Goal: Task Accomplishment & Management: Manage account settings

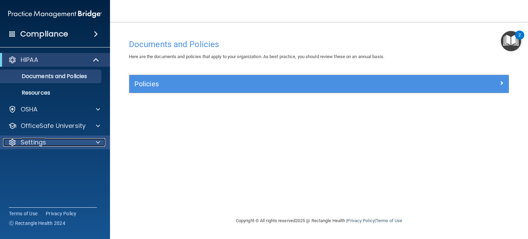
click at [93, 142] on div at bounding box center [96, 142] width 17 height 8
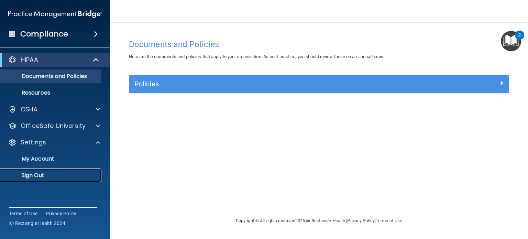
click at [40, 177] on p "Sign Out" at bounding box center [51, 175] width 94 height 7
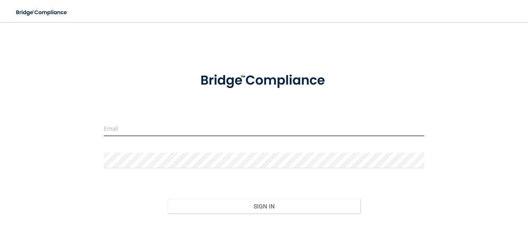
click at [182, 125] on input "email" at bounding box center [264, 128] width 320 height 15
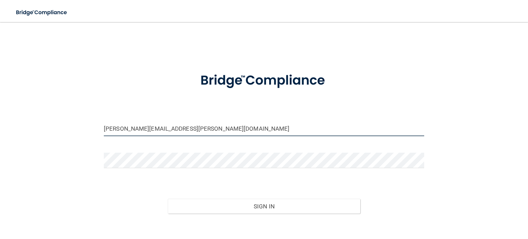
type input "[PERSON_NAME][EMAIL_ADDRESS][PERSON_NAME][DOMAIN_NAME]"
click at [140, 148] on form "[PERSON_NAME][EMAIL_ADDRESS][PERSON_NAME][DOMAIN_NAME] Invalid email/password. …" at bounding box center [264, 155] width 320 height 185
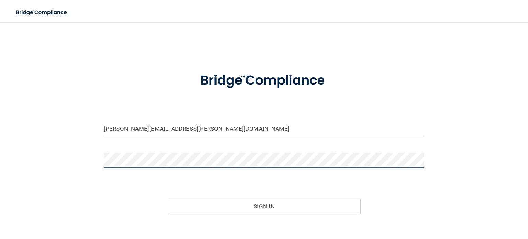
click at [168, 199] on button "Sign In" at bounding box center [264, 206] width 192 height 15
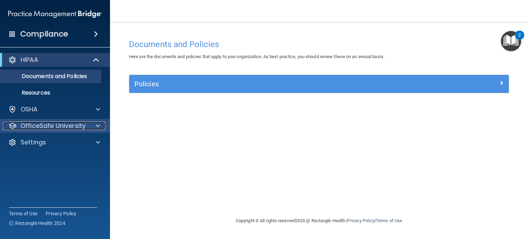
click at [65, 124] on p "OfficeSafe University" at bounding box center [53, 126] width 65 height 8
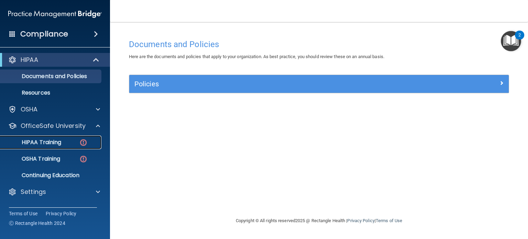
click at [70, 144] on div "HIPAA Training" at bounding box center [51, 142] width 94 height 7
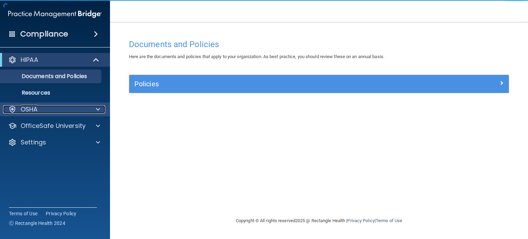
click at [45, 111] on div "OSHA" at bounding box center [45, 109] width 85 height 8
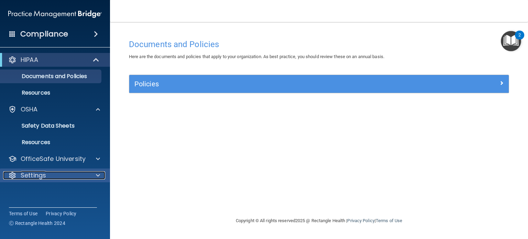
click at [47, 173] on div "Settings" at bounding box center [45, 175] width 85 height 8
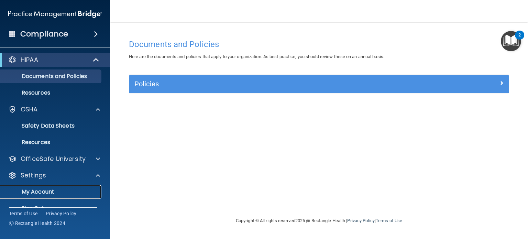
click at [53, 192] on p "My Account" at bounding box center [51, 191] width 94 height 7
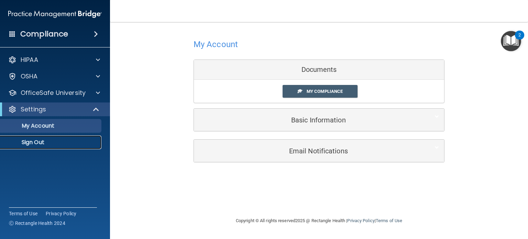
click at [22, 143] on p "Sign Out" at bounding box center [51, 142] width 94 height 7
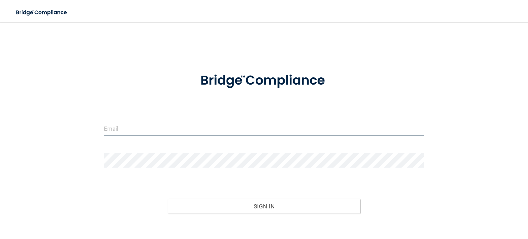
click at [125, 124] on input "email" at bounding box center [264, 128] width 320 height 15
click at [246, 123] on input "email" at bounding box center [264, 128] width 320 height 15
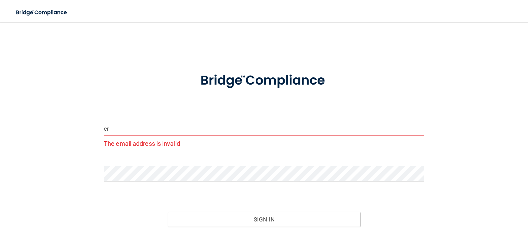
type input "e"
click at [114, 126] on input "email" at bounding box center [264, 128] width 320 height 15
